Goal: Task Accomplishment & Management: Manage account settings

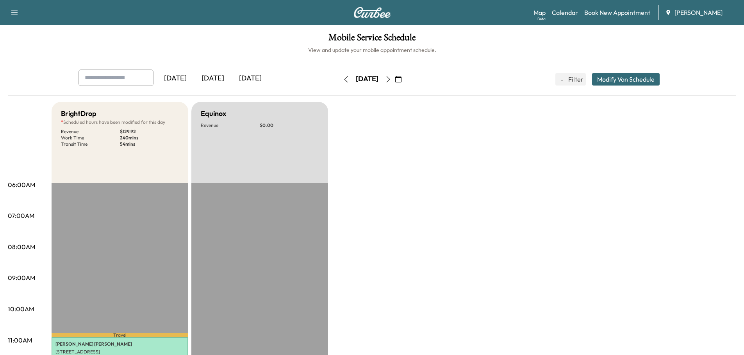
click at [214, 78] on div "[DATE]" at bounding box center [212, 79] width 37 height 18
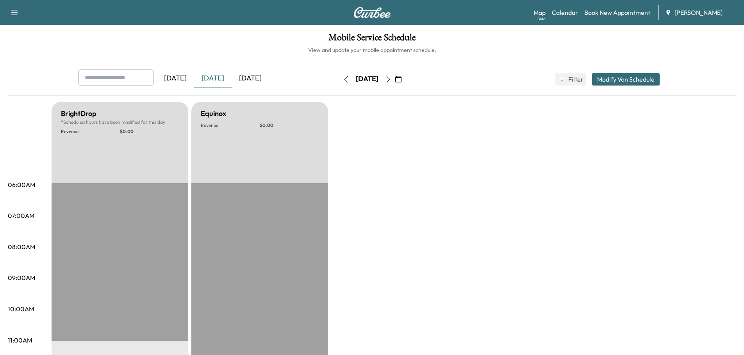
click at [401, 77] on icon "button" at bounding box center [398, 79] width 6 height 6
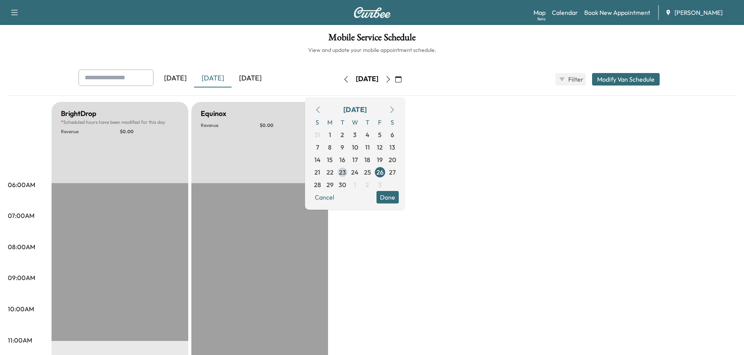
click at [346, 172] on span "23" at bounding box center [342, 172] width 7 height 9
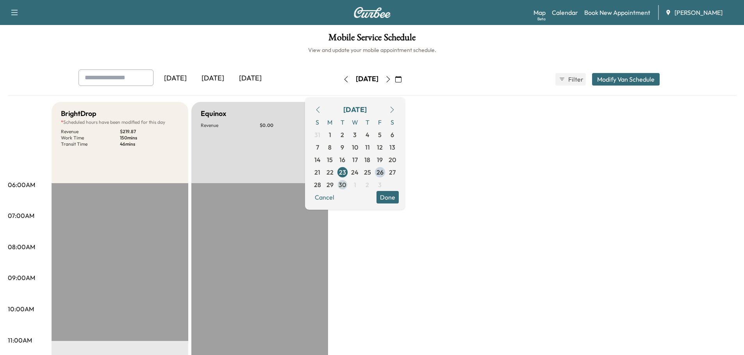
click at [346, 184] on span "30" at bounding box center [342, 184] width 7 height 9
click at [626, 13] on link "Book New Appointment" at bounding box center [617, 12] width 66 height 9
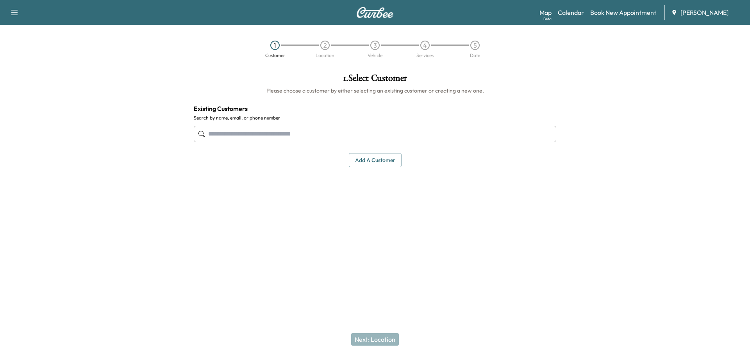
click at [246, 132] on input "text" at bounding box center [375, 134] width 362 height 16
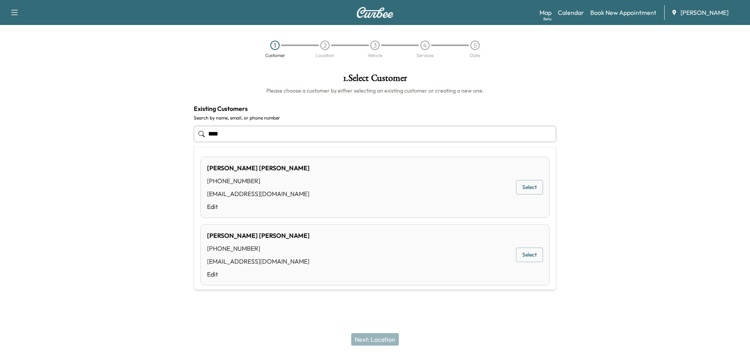
click at [528, 186] on button "Select" at bounding box center [529, 187] width 27 height 14
type input "**********"
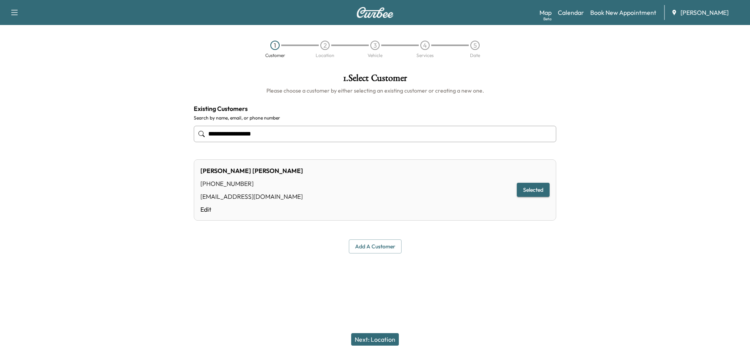
click at [367, 338] on button "Next: Location" at bounding box center [375, 339] width 48 height 12
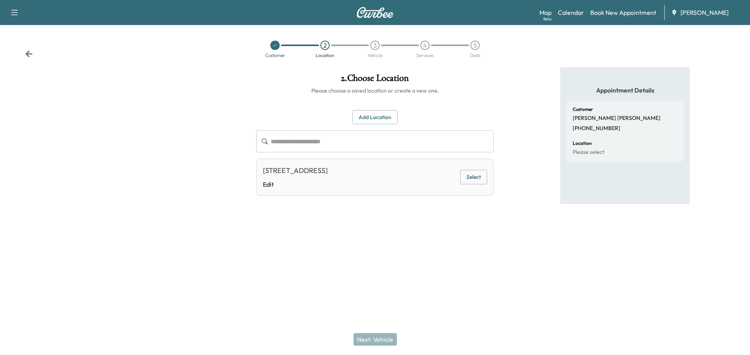
click at [29, 51] on icon at bounding box center [28, 53] width 7 height 7
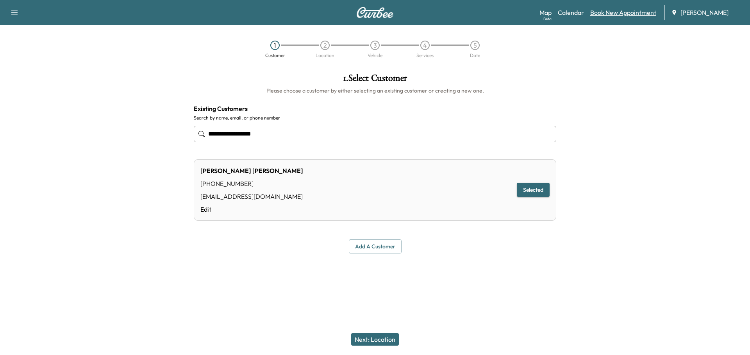
click at [619, 13] on link "Book New Appointment" at bounding box center [623, 12] width 66 height 9
click at [579, 13] on link "Calendar" at bounding box center [571, 12] width 26 height 9
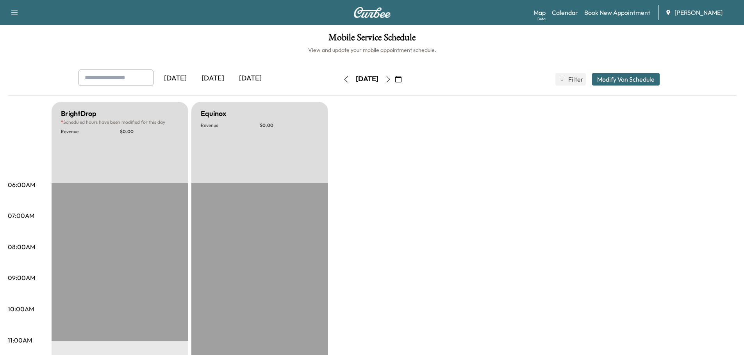
click at [391, 77] on icon "button" at bounding box center [388, 79] width 6 height 6
click at [401, 80] on icon "button" at bounding box center [398, 79] width 6 height 6
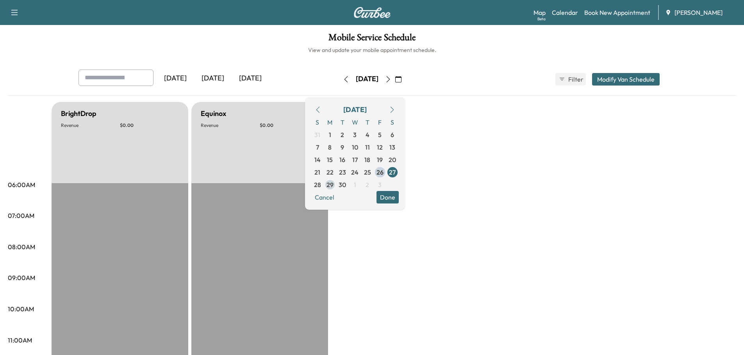
click at [333, 186] on span "29" at bounding box center [329, 184] width 7 height 9
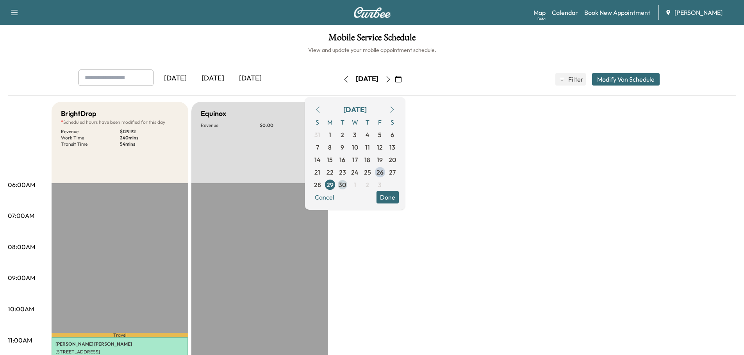
click at [346, 184] on span "30" at bounding box center [342, 184] width 7 height 9
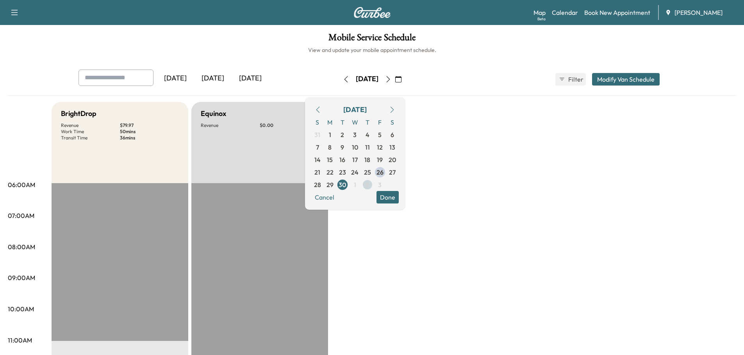
click at [369, 184] on span "2" at bounding box center [367, 184] width 4 height 9
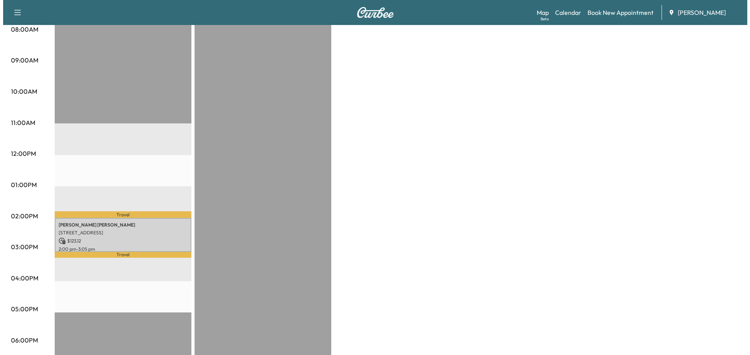
scroll to position [273, 0]
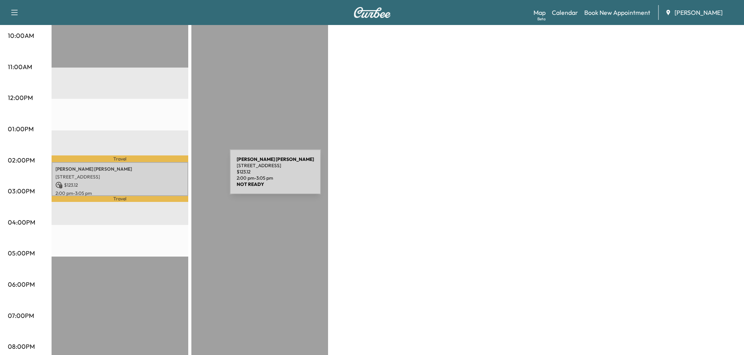
click at [171, 176] on p "[STREET_ADDRESS]" at bounding box center [119, 177] width 129 height 6
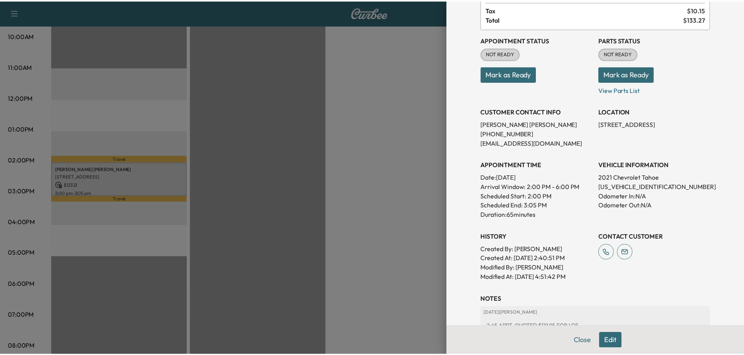
scroll to position [0, 0]
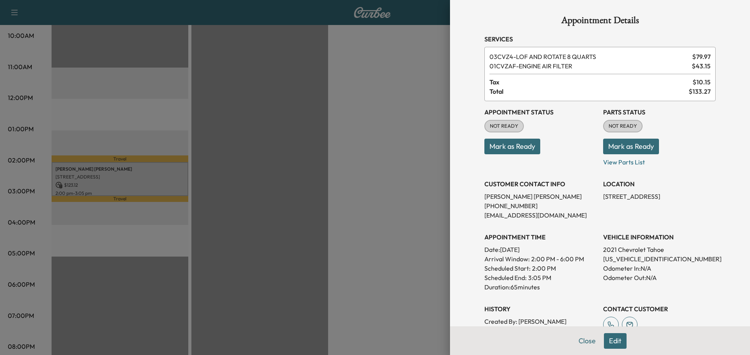
click at [178, 175] on div at bounding box center [375, 177] width 750 height 355
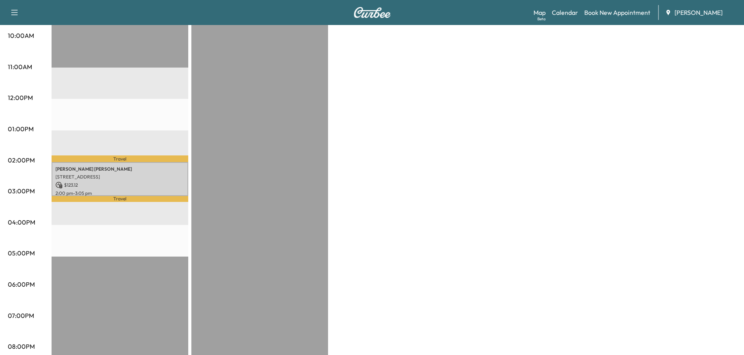
scroll to position [39, 0]
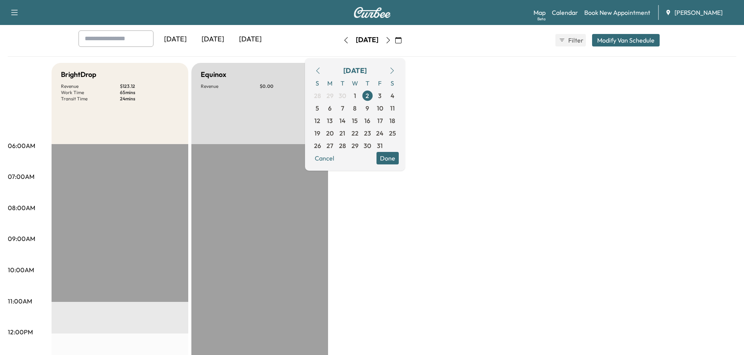
click at [399, 157] on button "Done" at bounding box center [387, 158] width 22 height 12
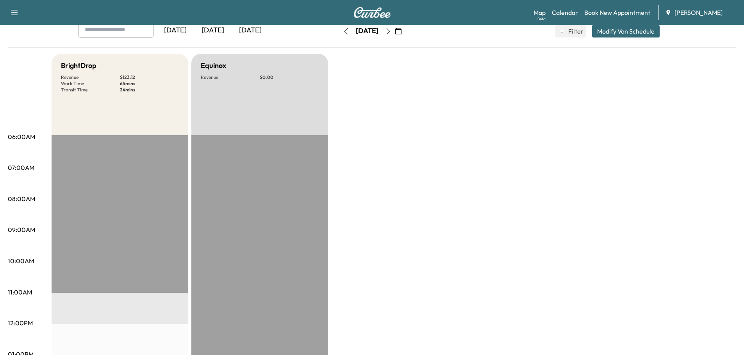
scroll to position [0, 0]
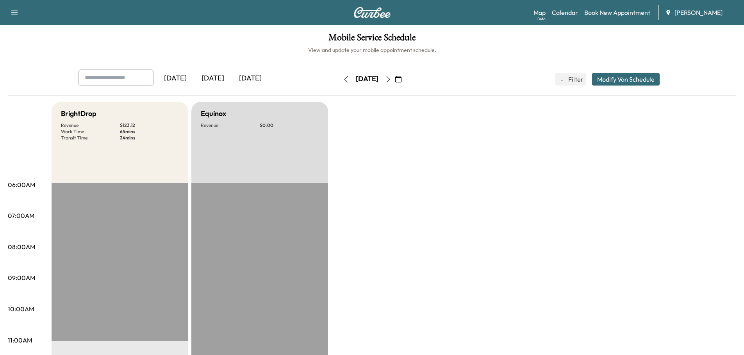
click at [401, 78] on icon "button" at bounding box center [398, 79] width 6 height 6
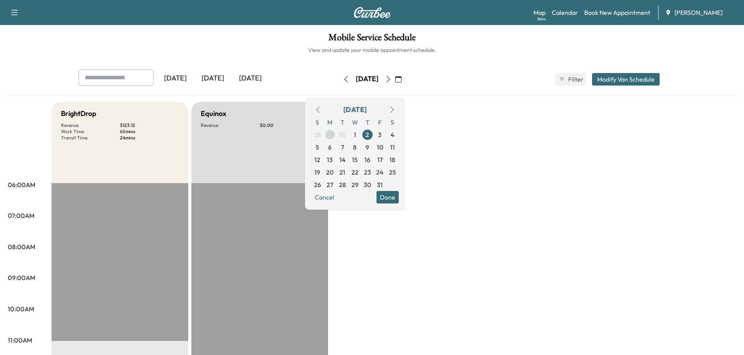
click at [333, 135] on span "29" at bounding box center [329, 134] width 7 height 9
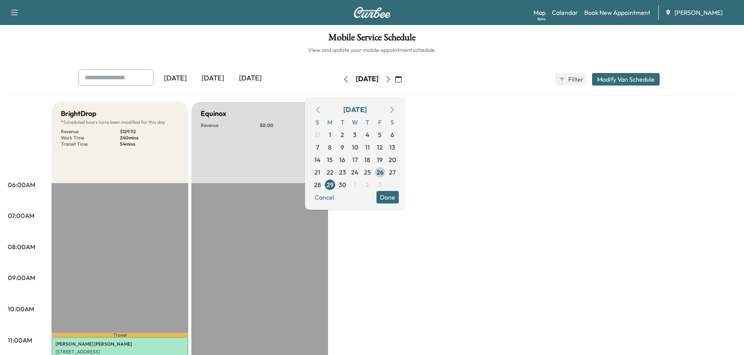
click at [333, 169] on span "22" at bounding box center [329, 172] width 7 height 9
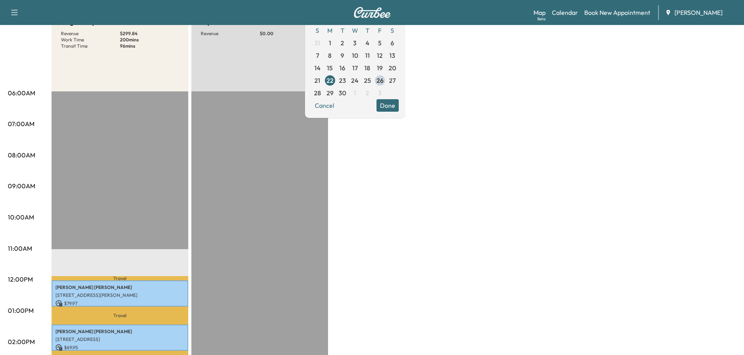
scroll to position [78, 0]
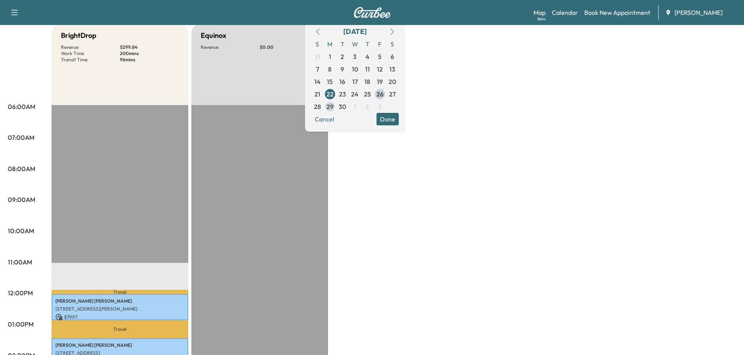
click at [333, 106] on span "29" at bounding box center [329, 106] width 7 height 9
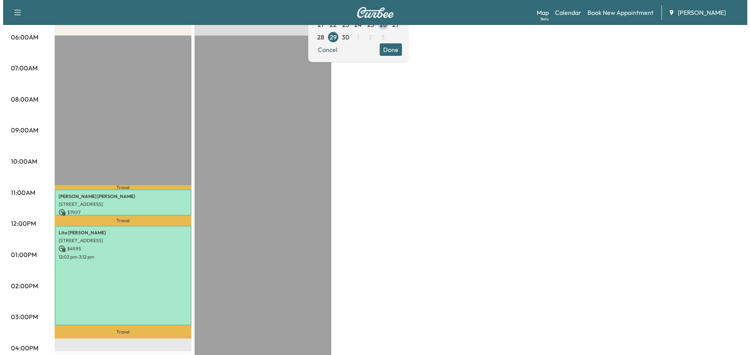
scroll to position [39, 0]
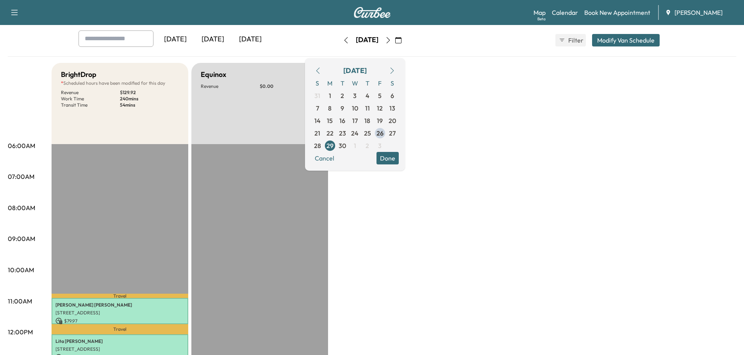
click at [615, 38] on button "Modify Van Schedule" at bounding box center [626, 40] width 68 height 12
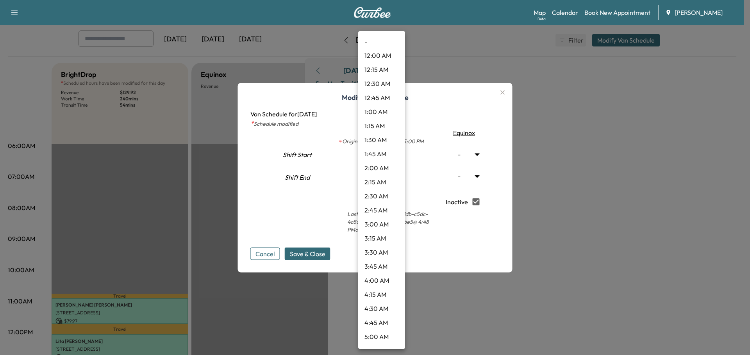
click at [396, 176] on body "Support Log Out Map Beta Calendar Book New Appointment Ray Chevrolet Mobile Ser…" at bounding box center [375, 138] width 750 height 355
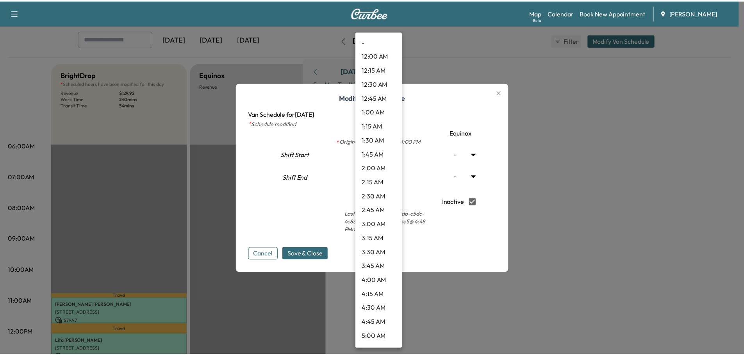
scroll to position [822, 0]
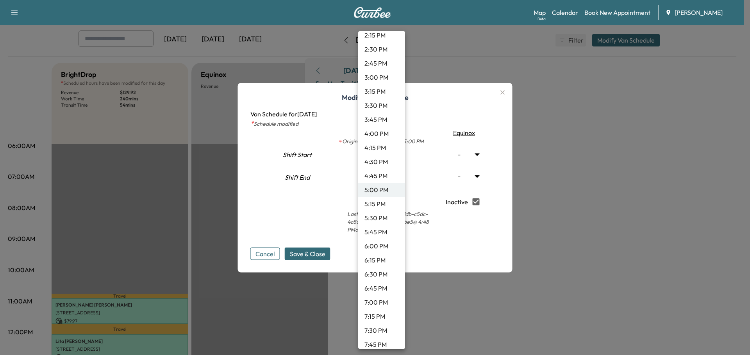
click at [381, 217] on li "5:30 PM" at bounding box center [381, 218] width 47 height 14
type input "****"
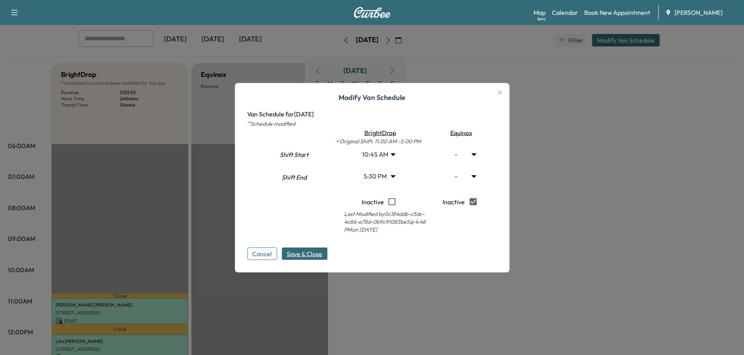
click at [314, 255] on span "Save & Close" at bounding box center [305, 253] width 36 height 9
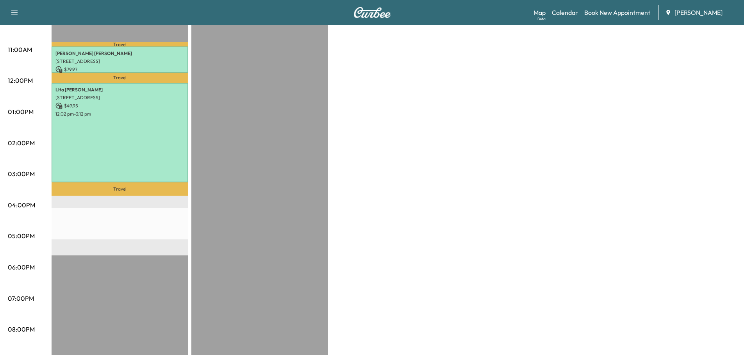
scroll to position [184, 0]
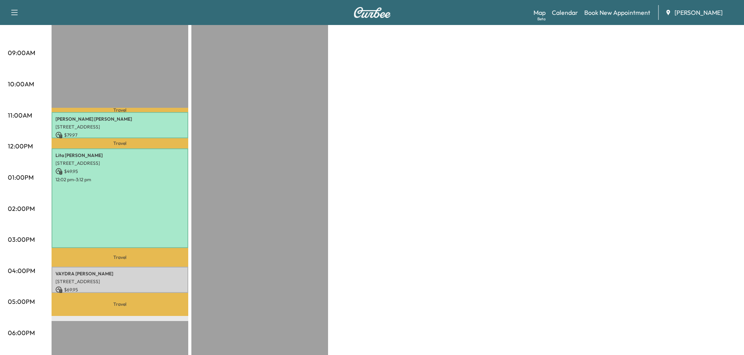
scroll to position [234, 0]
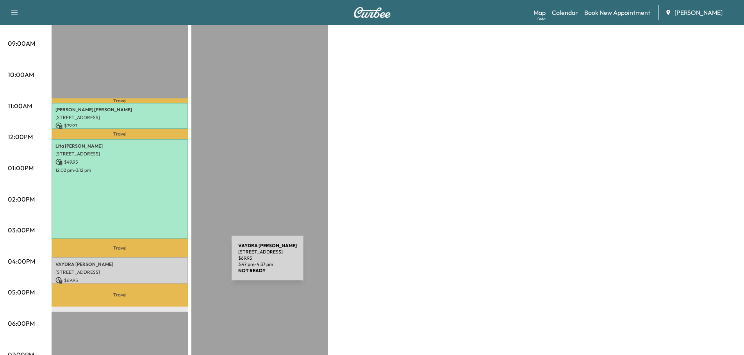
click at [173, 263] on p "VAYDRA MARSHALL" at bounding box center [119, 264] width 129 height 6
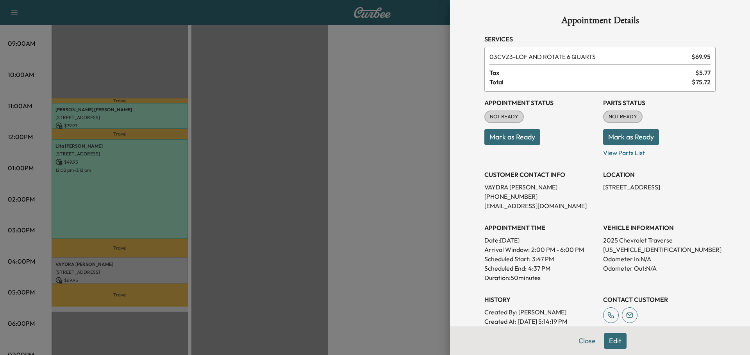
click at [506, 139] on button "Mark as Ready" at bounding box center [512, 137] width 56 height 16
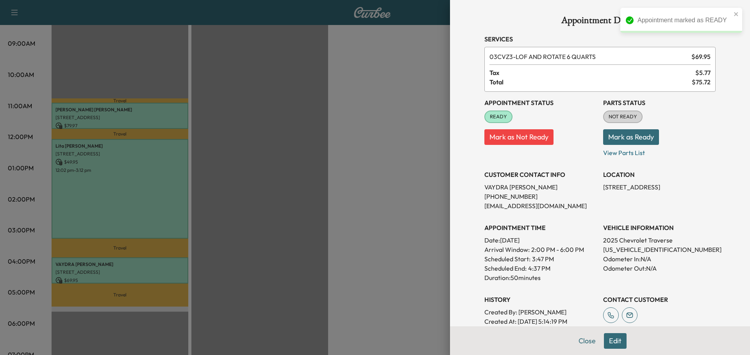
click at [624, 137] on button "Mark as Ready" at bounding box center [631, 137] width 56 height 16
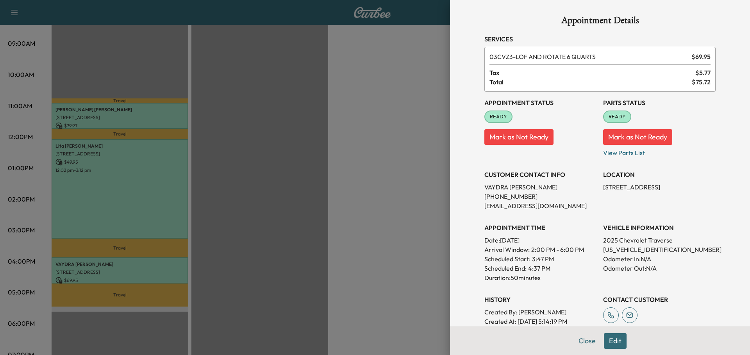
drag, startPoint x: 363, startPoint y: 144, endPoint x: 370, endPoint y: 143, distance: 7.1
click at [366, 141] on div at bounding box center [375, 177] width 750 height 355
